Goal: Task Accomplishment & Management: Complete application form

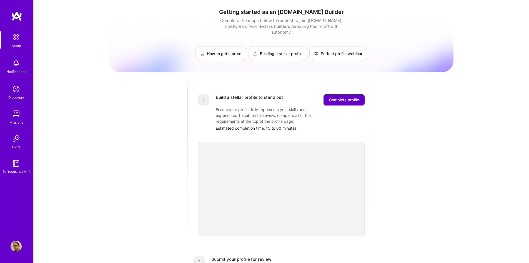
click at [331, 97] on span "Complete profile" at bounding box center [344, 100] width 30 height 6
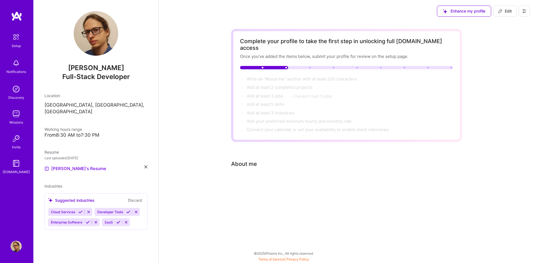
click at [502, 9] on span "Edit" at bounding box center [505, 11] width 14 height 6
select select "US"
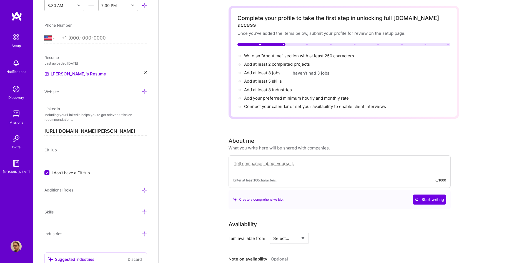
scroll to position [24, 0]
drag, startPoint x: 263, startPoint y: 192, endPoint x: 437, endPoint y: 191, distance: 174.0
click at [437, 193] on div "Create a comprehensive bio. Start writing" at bounding box center [339, 198] width 213 height 10
click at [437, 196] on span "Start writing" at bounding box center [429, 199] width 29 height 6
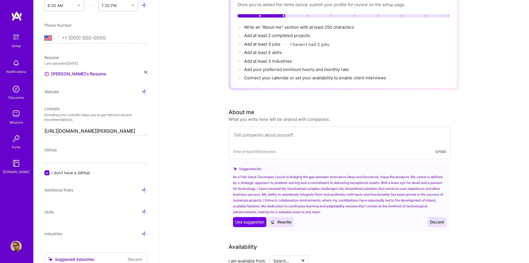
scroll to position [53, 0]
click at [254, 218] on span "Use suggestion" at bounding box center [249, 221] width 29 height 6
type textarea "As a Full-Stack Developer, I excel in bridging the gap between innovative ideas…"
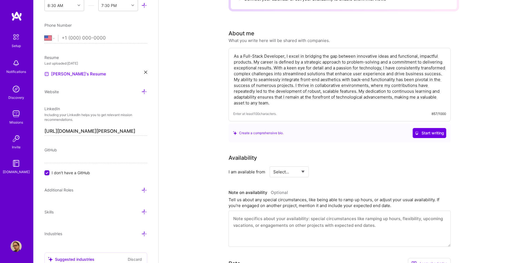
scroll to position [132, 0]
click at [290, 163] on select "Select... Right Now Future Date Not Available" at bounding box center [289, 170] width 32 height 14
select select "Right Now"
click at [273, 163] on select "Select... Right Now Future Date Not Available" at bounding box center [289, 170] width 32 height 14
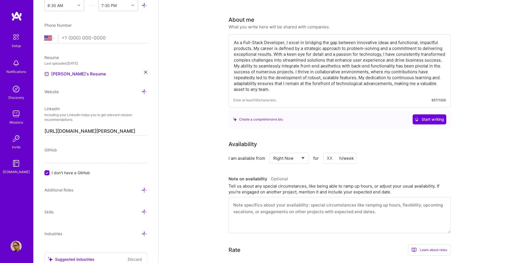
scroll to position [144, 0]
click at [332, 152] on input at bounding box center [339, 157] width 33 height 11
type input "20"
click at [207, 215] on div "Complete your profile to take the first step in unlocking full [DOMAIN_NAME] ac…" at bounding box center [344, 156] width 371 height 556
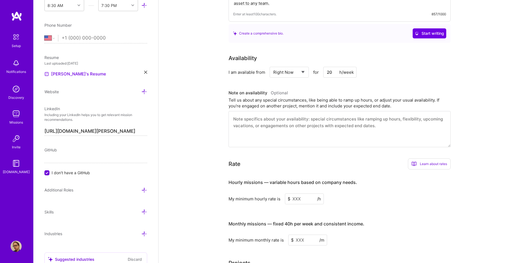
scroll to position [230, 0]
click at [310, 193] on input at bounding box center [304, 198] width 39 height 11
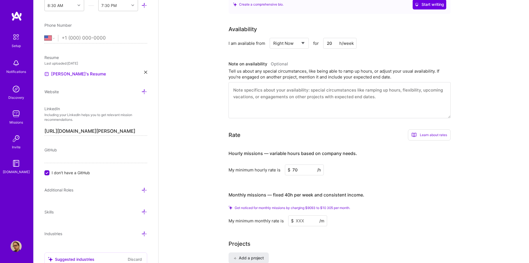
scroll to position [261, 0]
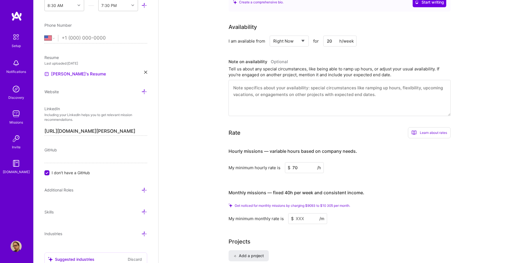
type input "70"
click at [300, 214] on input at bounding box center [307, 218] width 39 height 11
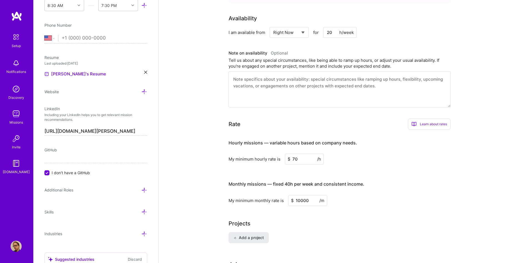
type input "10000"
click at [308, 209] on div "Complete your profile to take the first step in unlocking full [DOMAIN_NAME] ac…" at bounding box center [344, 32] width 231 height 528
click at [354, 195] on div "My minimum monthly rate is $ 10000 /m" at bounding box center [340, 200] width 222 height 11
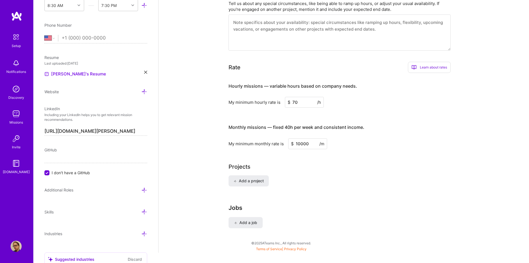
scroll to position [325, 0]
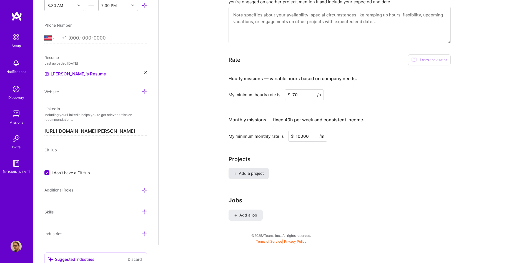
click at [243, 168] on button "Add a project" at bounding box center [249, 173] width 40 height 11
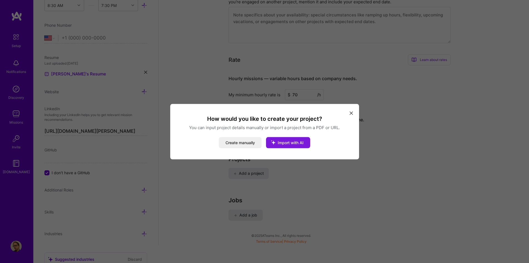
click at [292, 146] on button "Import with AI" at bounding box center [288, 142] width 44 height 11
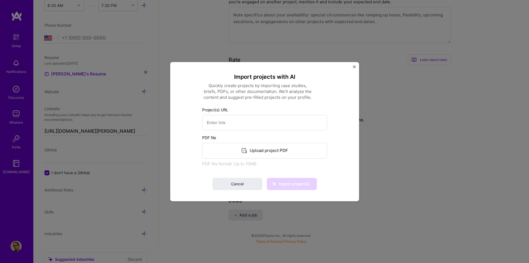
click at [277, 152] on div "Upload project PDF" at bounding box center [264, 150] width 125 height 16
click at [285, 181] on span "Import project(s)" at bounding box center [294, 183] width 31 height 5
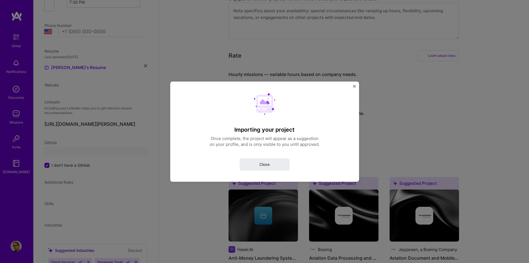
select select "US"
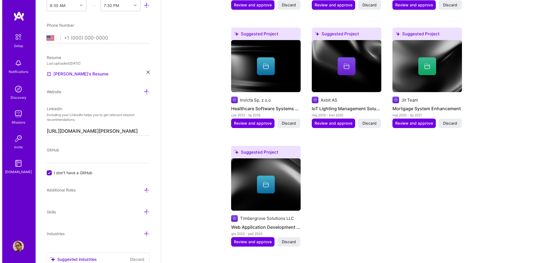
scroll to position [612, 0]
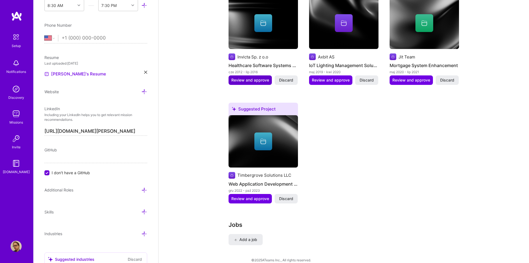
click at [238, 77] on span "Review and approve" at bounding box center [250, 80] width 38 height 6
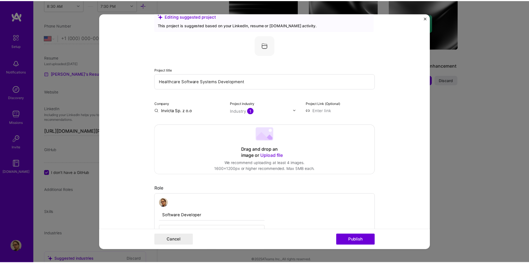
scroll to position [0, 0]
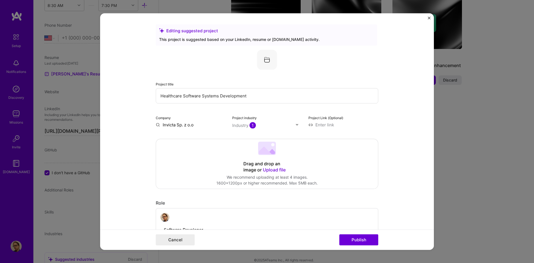
click at [252, 121] on div "Project industry Industry 1" at bounding box center [267, 120] width 70 height 13
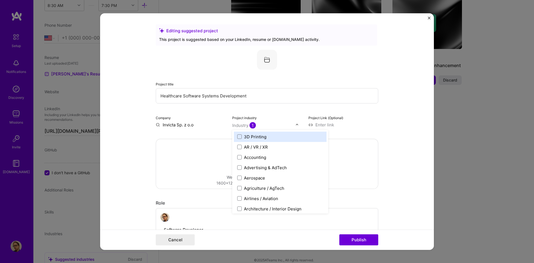
click at [250, 123] on span "1" at bounding box center [252, 125] width 6 height 6
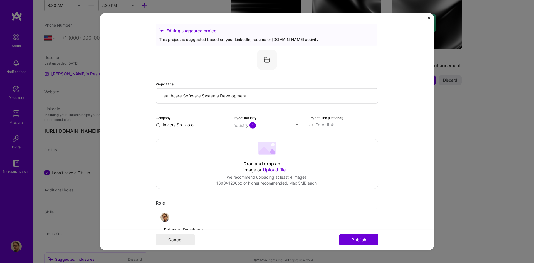
click at [250, 123] on span "1" at bounding box center [252, 125] width 6 height 6
click at [428, 17] on img "Close" at bounding box center [428, 17] width 3 height 3
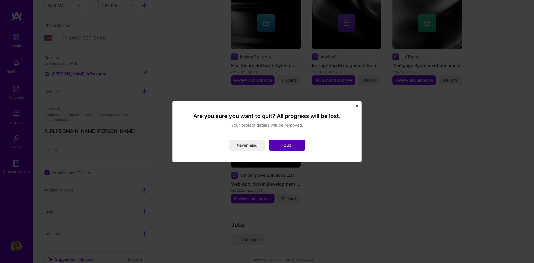
click at [282, 145] on button "Quit" at bounding box center [286, 145] width 37 height 11
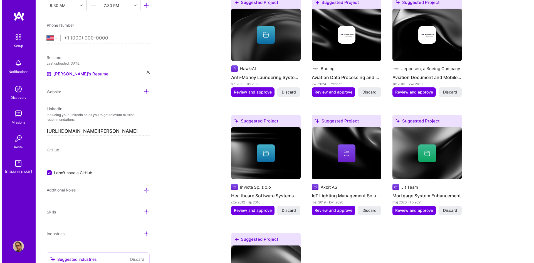
scroll to position [482, 0]
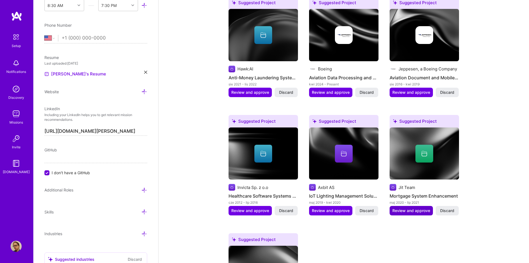
click at [411, 208] on span "Review and approve" at bounding box center [412, 211] width 38 height 6
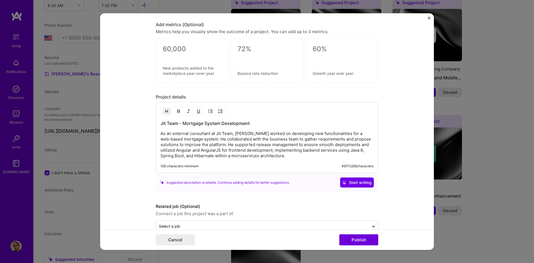
scroll to position [456, 0]
